Goal: Navigation & Orientation: Understand site structure

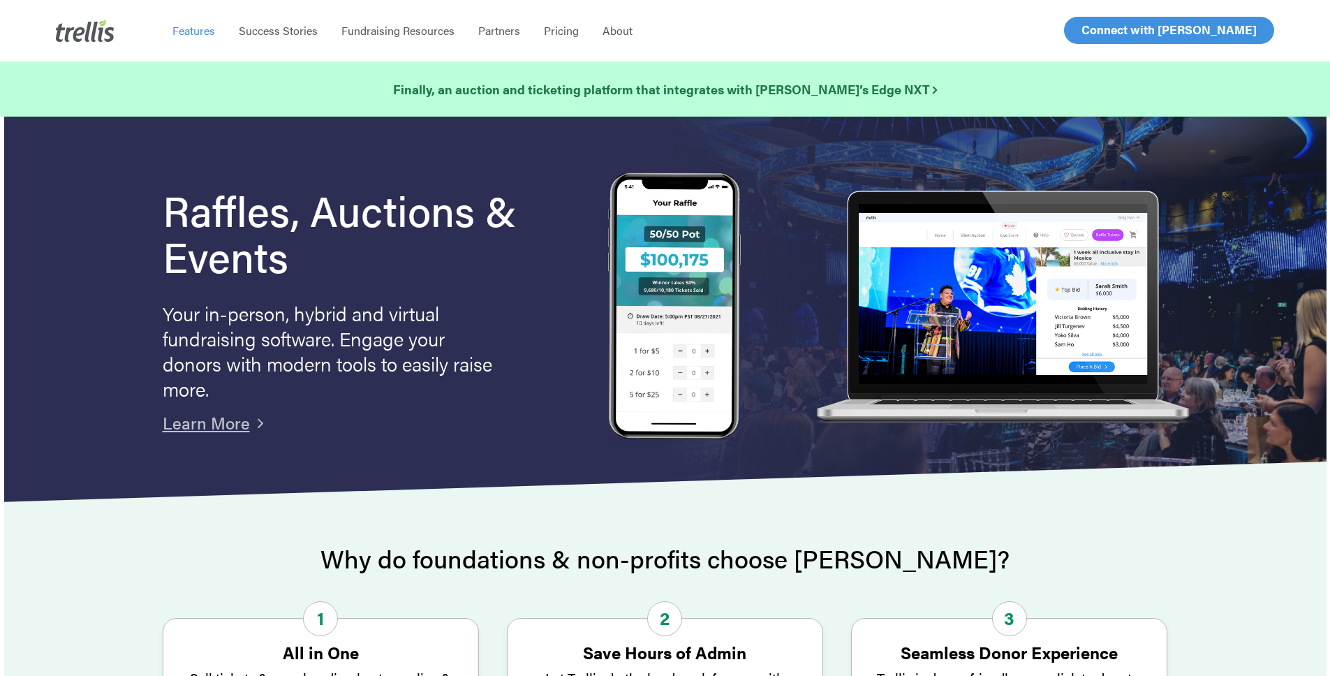
click at [198, 34] on span "Features" at bounding box center [194, 30] width 43 height 16
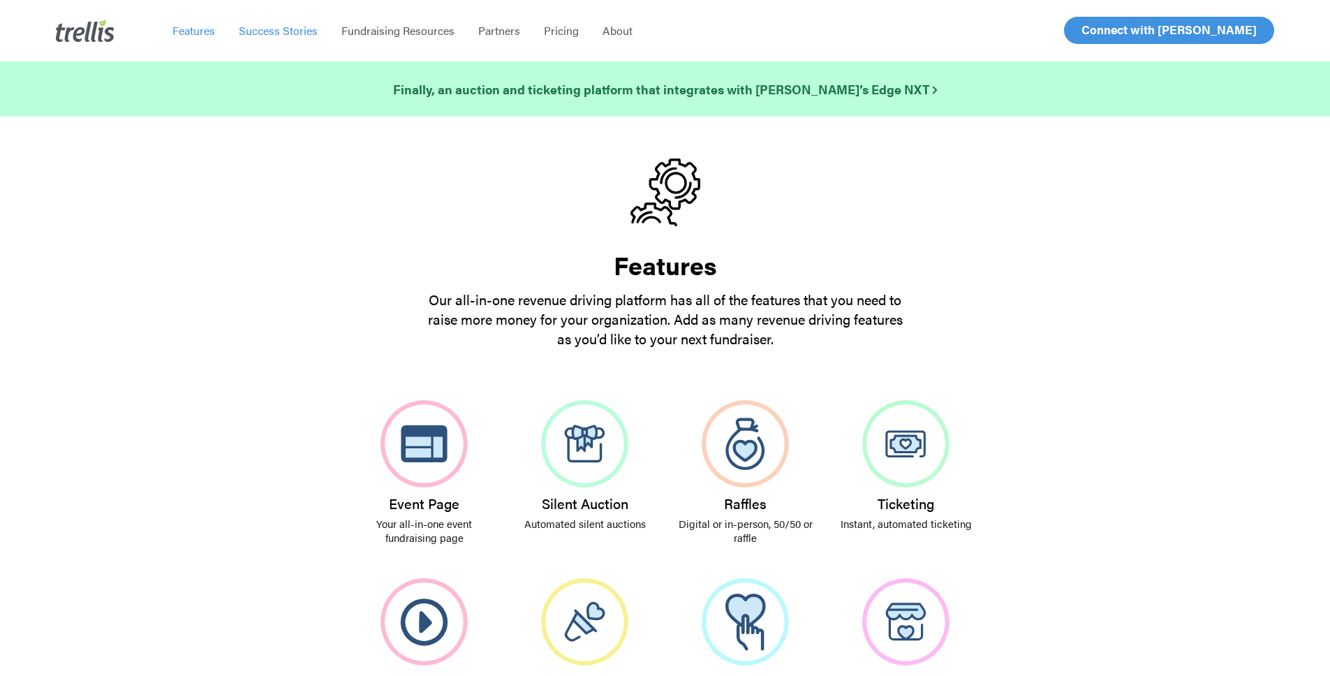
click at [286, 31] on span "Success Stories" at bounding box center [278, 30] width 79 height 16
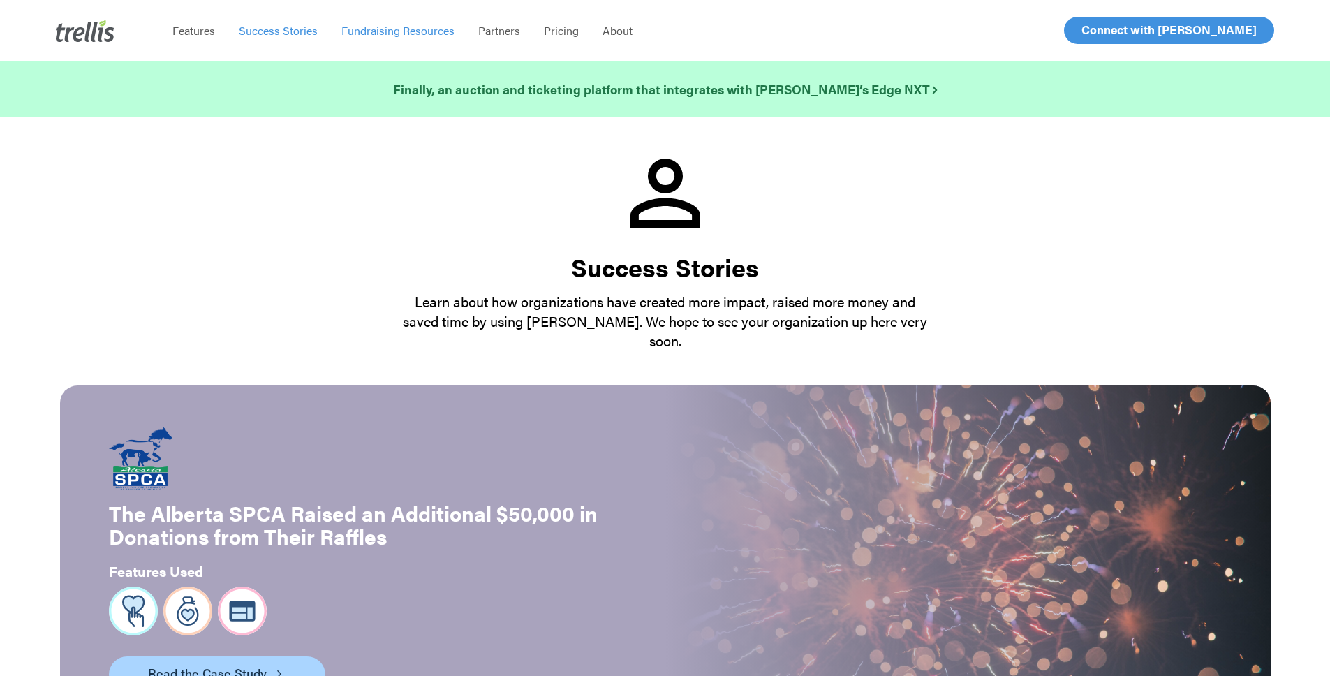
click at [369, 32] on span "Fundraising Resources" at bounding box center [398, 30] width 113 height 16
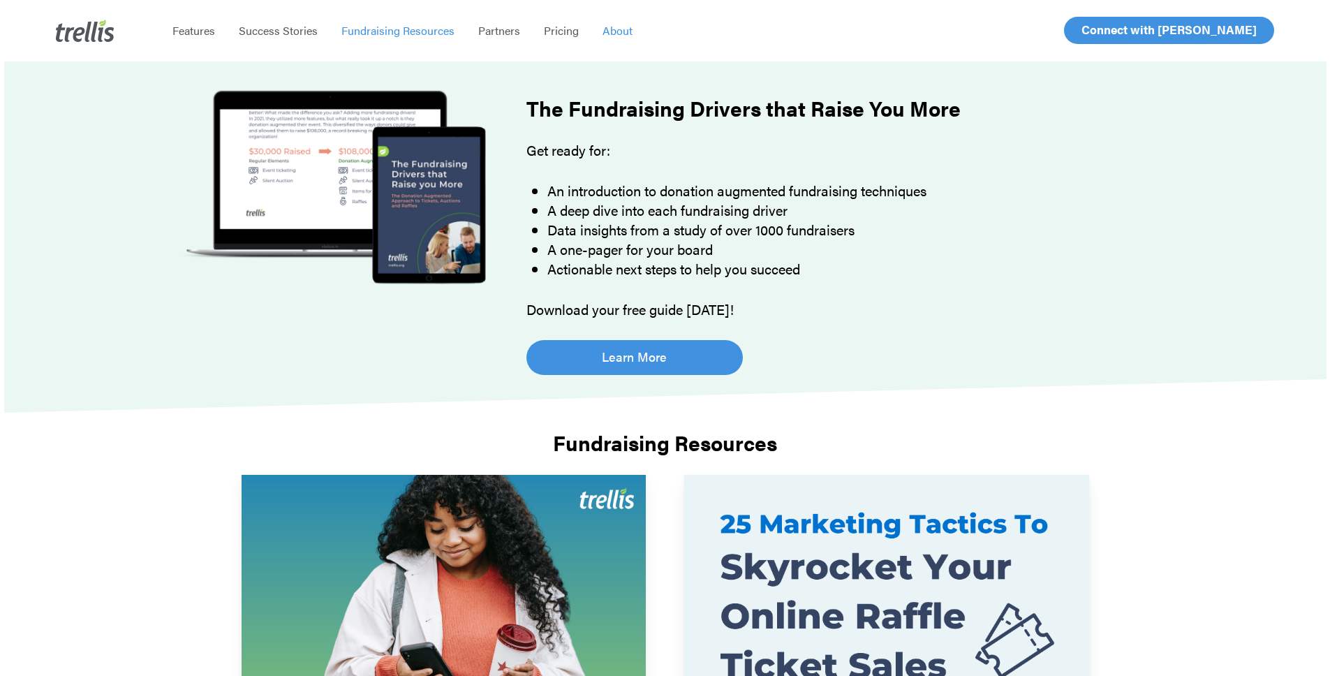
click at [629, 31] on span "About" at bounding box center [618, 30] width 30 height 16
